Goal: Information Seeking & Learning: Learn about a topic

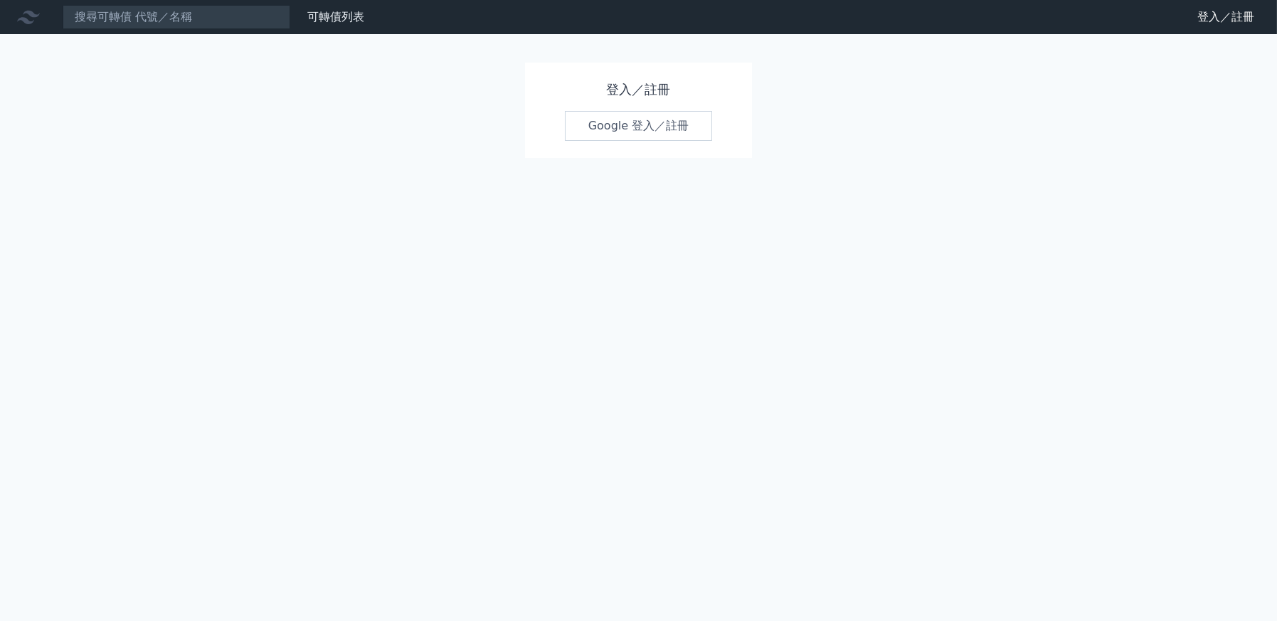
click at [616, 123] on link "Google 登入／註冊" at bounding box center [639, 126] width 148 height 30
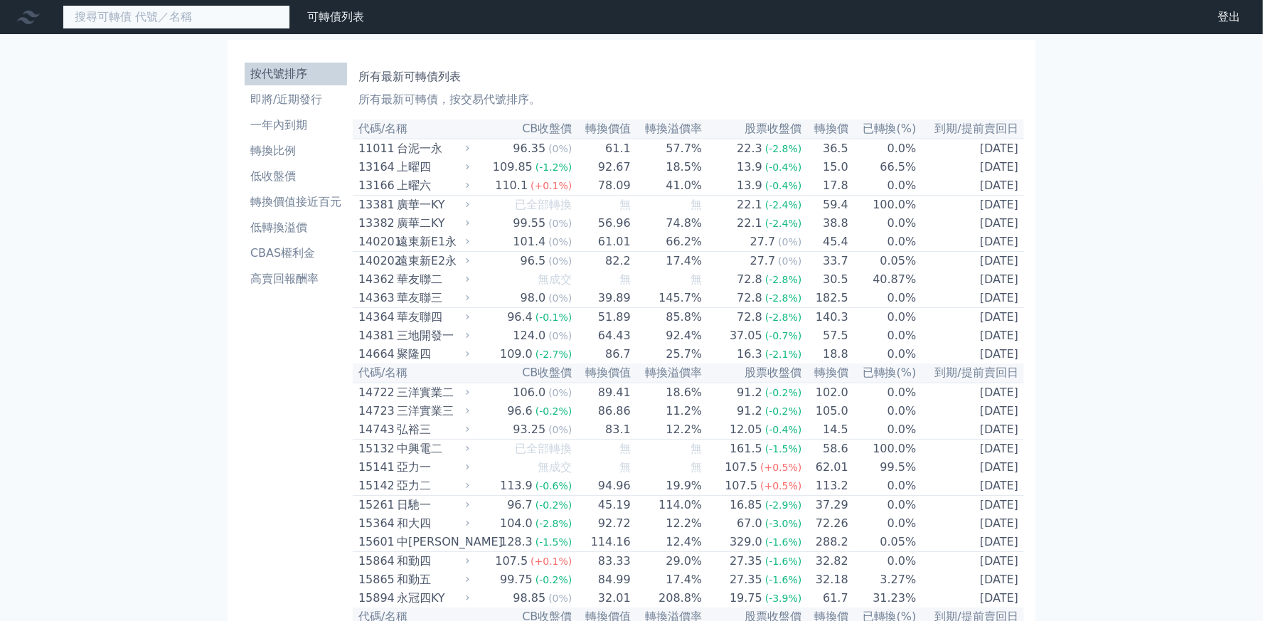
click at [176, 22] on input at bounding box center [177, 17] width 228 height 24
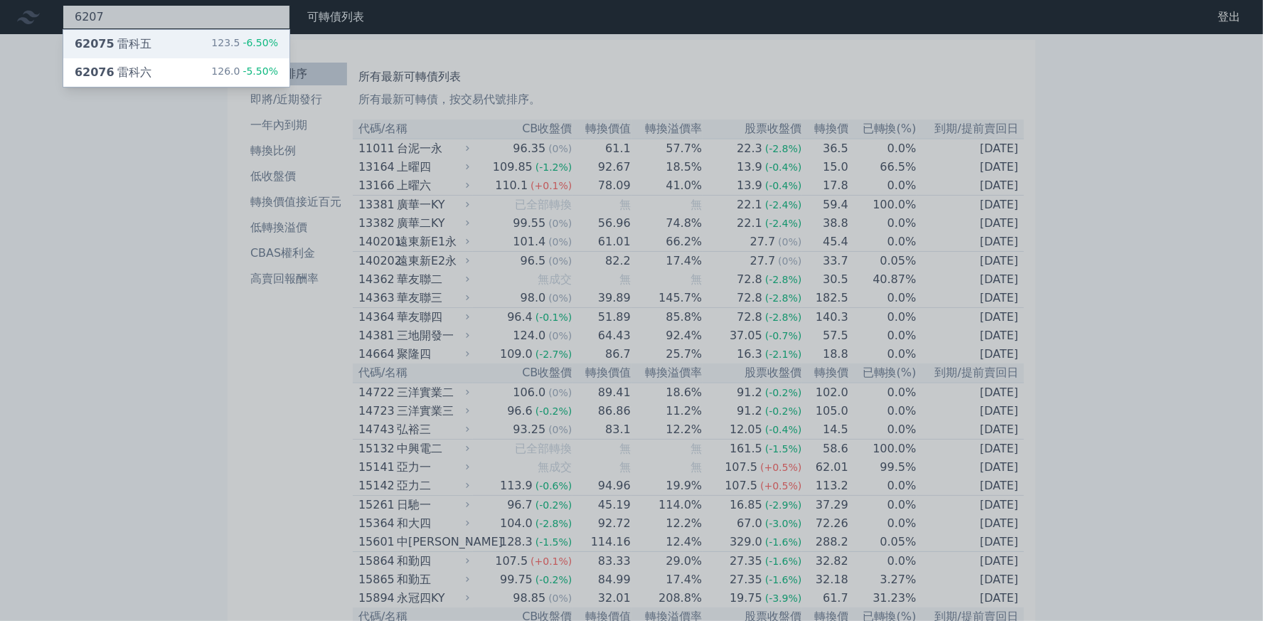
type input "6207"
click at [196, 45] on div "62075 雷科五 123.5 -6.50%" at bounding box center [176, 44] width 226 height 28
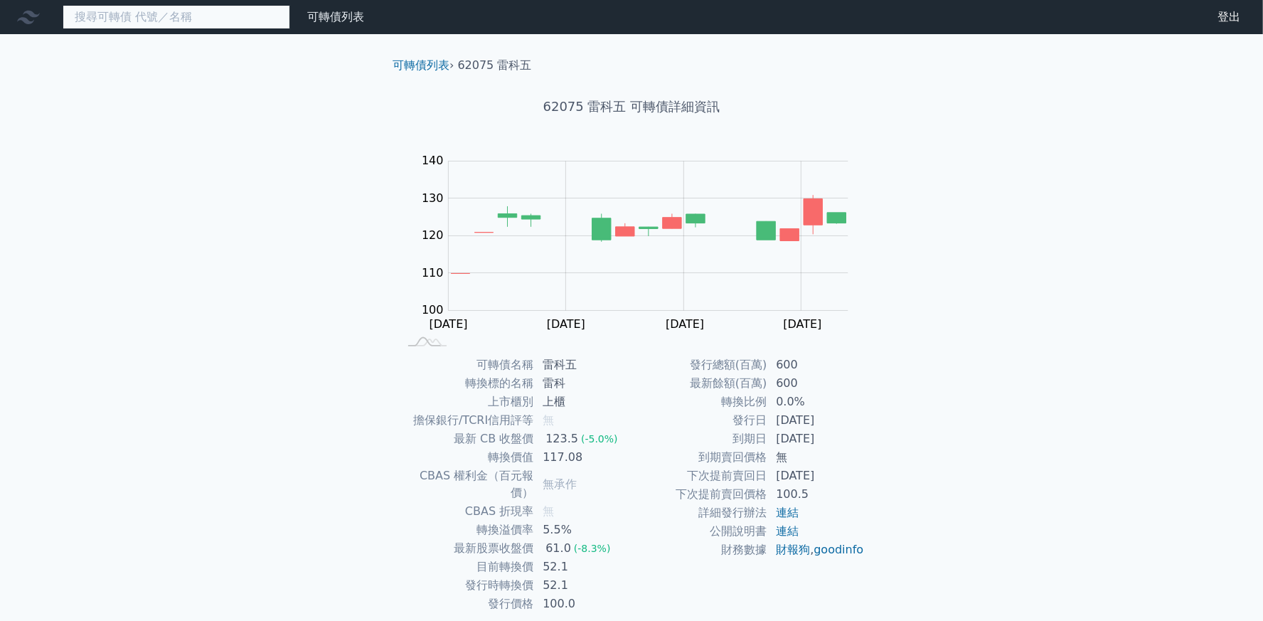
click at [132, 21] on input at bounding box center [177, 17] width 228 height 24
type input "2"
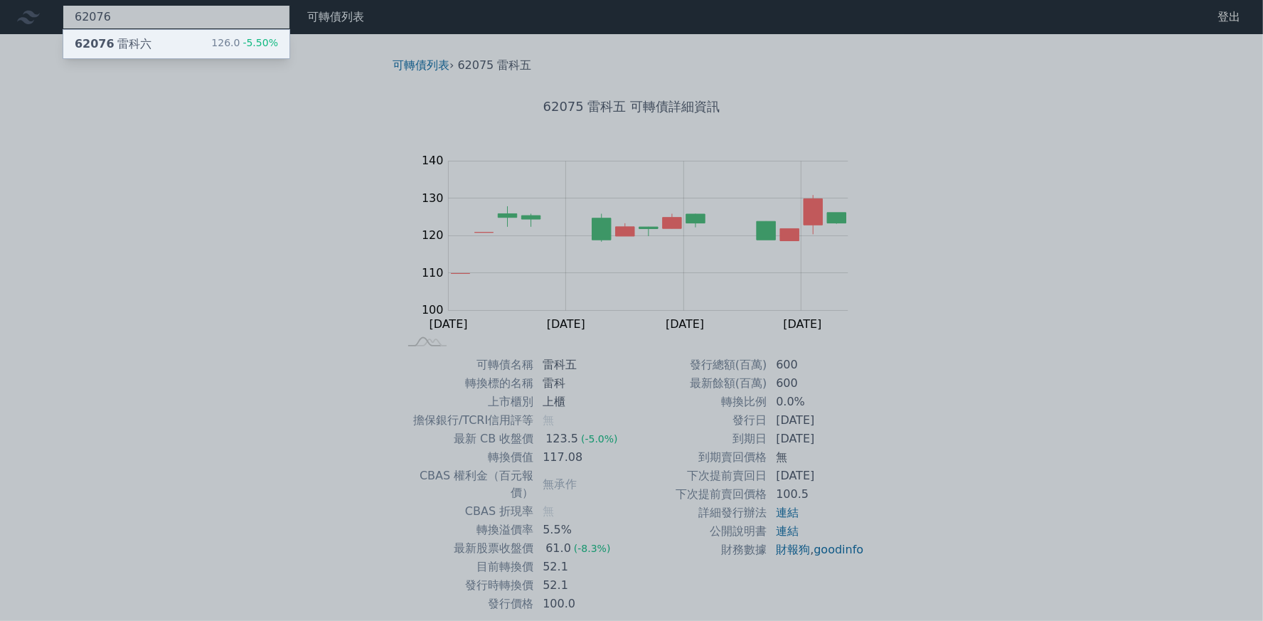
type input "62076"
click at [122, 42] on div "62076 雷科六" at bounding box center [113, 44] width 77 height 17
